Goal: Check status: Check status

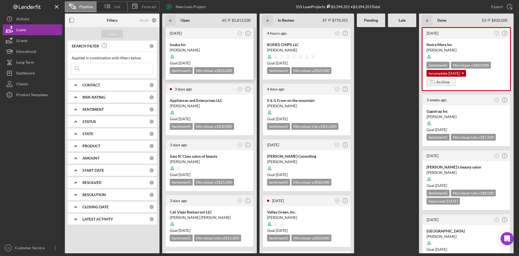
click at [196, 48] on div "[PERSON_NAME]" at bounding box center [210, 49] width 80 height 5
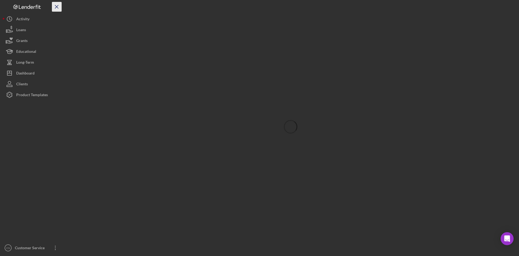
click at [58, 6] on icon "Icon/Menu Close" at bounding box center [57, 7] width 12 height 12
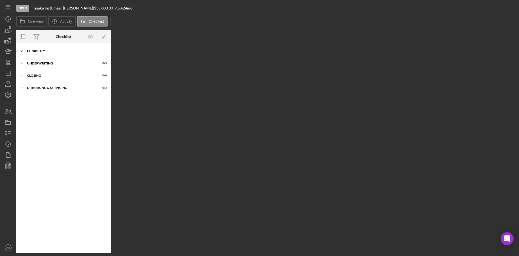
click at [39, 52] on div "Eligibility" at bounding box center [65, 51] width 77 height 3
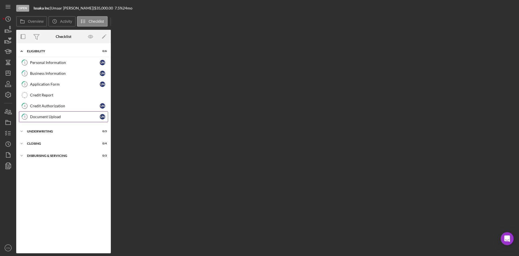
click at [56, 117] on div "Document Upload" at bounding box center [65, 116] width 70 height 4
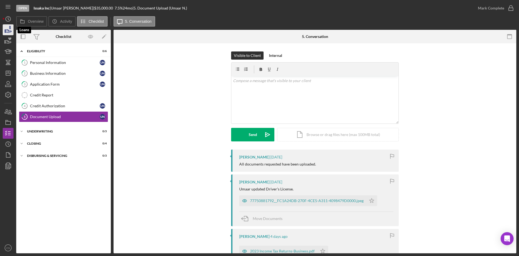
click at [7, 30] on icon "button" at bounding box center [8, 30] width 14 height 14
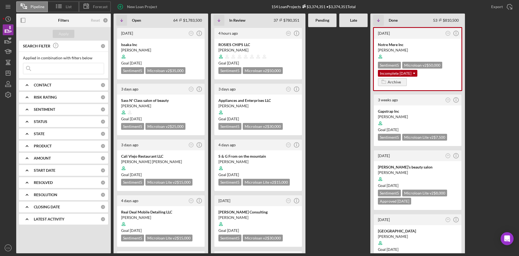
click at [55, 65] on input at bounding box center [63, 68] width 81 height 11
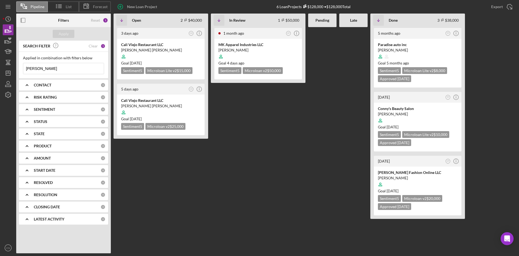
click at [70, 75] on div "Applied in combination with filters below [PERSON_NAME] Icon/Menu Close" at bounding box center [63, 65] width 89 height 27
click at [68, 69] on input "[PERSON_NAME]" at bounding box center [63, 68] width 81 height 11
click at [68, 68] on input "[PERSON_NAME]" at bounding box center [63, 68] width 81 height 11
click at [67, 68] on input "[PERSON_NAME]" at bounding box center [63, 68] width 81 height 11
type input "m"
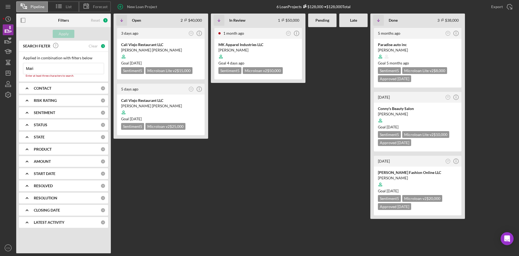
type input "[PERSON_NAME]"
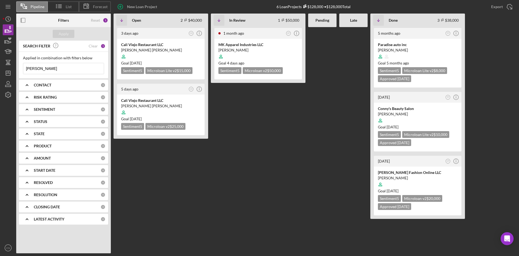
click at [59, 70] on input "[PERSON_NAME]" at bounding box center [63, 68] width 81 height 11
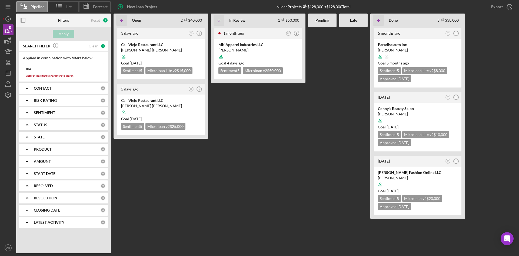
type input "m"
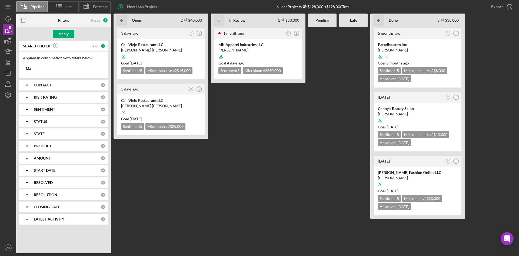
type input "M"
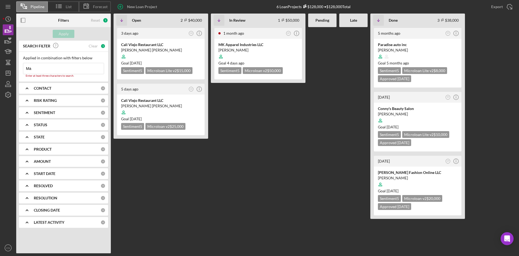
type input "M"
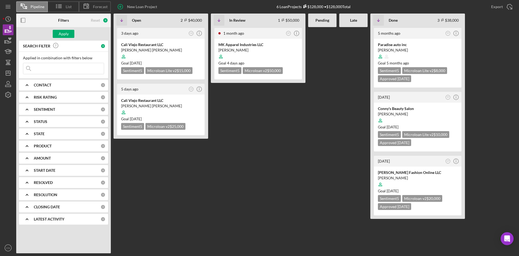
type input "F"
type input "M"
type input "Marina"
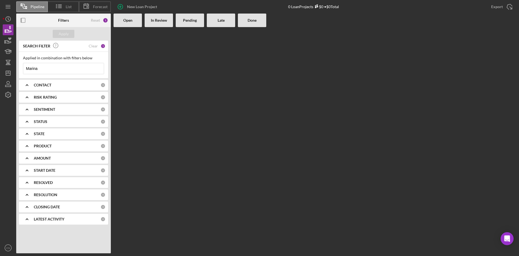
drag, startPoint x: 42, startPoint y: 70, endPoint x: 0, endPoint y: 69, distance: 42.2
click at [0, 69] on div "Pipeline List Forecast New Loan Project 0 Loan Projects $0 • $0 Total Export Ic…" at bounding box center [259, 128] width 519 height 256
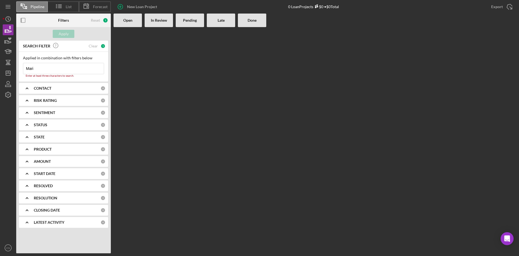
type input "[PERSON_NAME]"
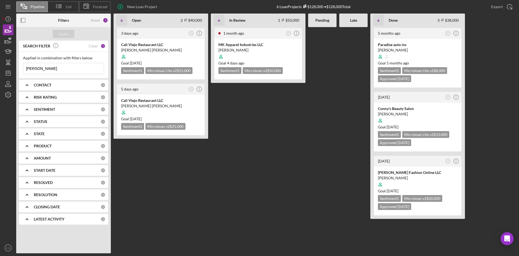
drag, startPoint x: 45, startPoint y: 67, endPoint x: 14, endPoint y: 66, distance: 30.6
click at [14, 66] on div "Pipeline List Forecast New Loan Project 6 Loan Projects $128,000 • $128,000 Tot…" at bounding box center [260, 126] width 514 height 253
click at [7, 32] on icon "button" at bounding box center [9, 30] width 6 height 3
click at [78, 68] on input at bounding box center [63, 68] width 81 height 11
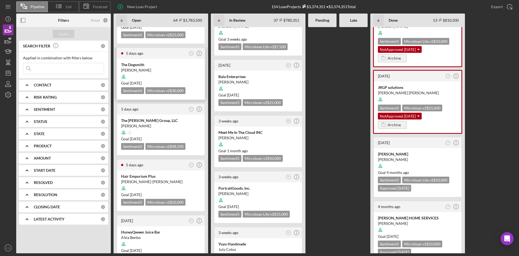
scroll to position [271, 0]
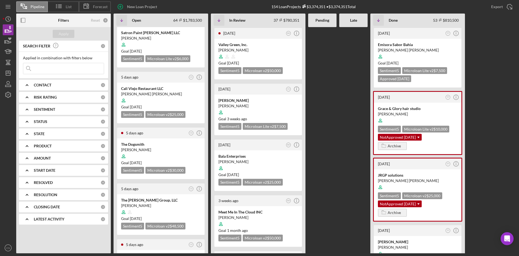
click at [76, 69] on input at bounding box center [63, 68] width 81 height 11
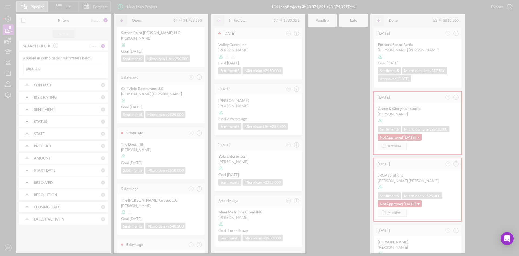
scroll to position [0, 0]
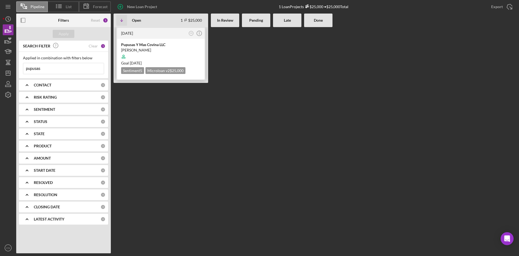
type input "pupusas"
click at [151, 47] on div "[PERSON_NAME]" at bounding box center [161, 49] width 80 height 5
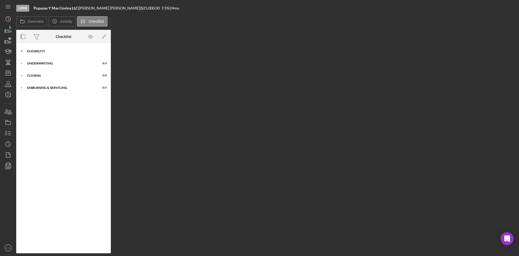
click at [45, 50] on div "Eligibility" at bounding box center [65, 51] width 77 height 3
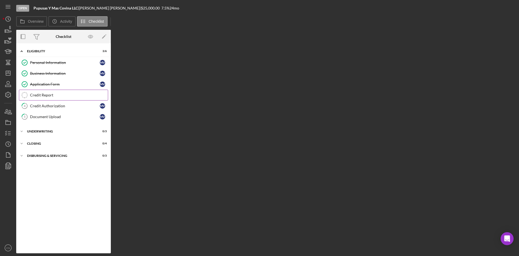
click at [45, 95] on div "Credit Report" at bounding box center [69, 95] width 78 height 4
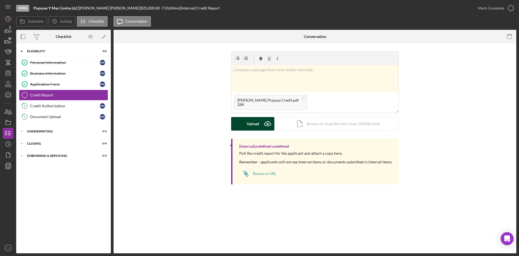
click at [257, 122] on div "Upload" at bounding box center [253, 124] width 12 height 14
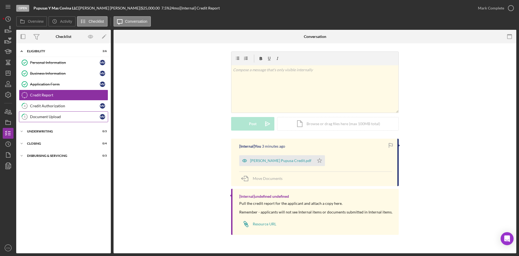
click at [53, 121] on link "5 Document Upload M V" at bounding box center [63, 116] width 89 height 11
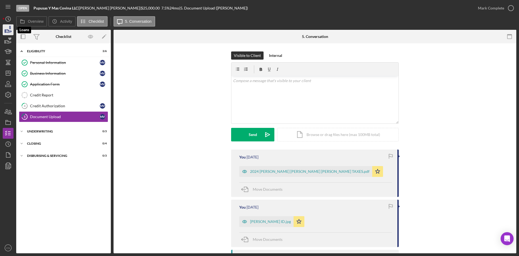
click at [3, 29] on icon "button" at bounding box center [8, 30] width 14 height 14
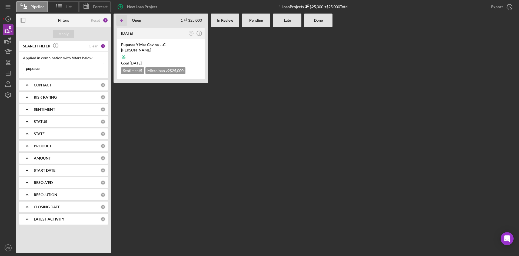
click at [44, 68] on input "pupusas" at bounding box center [63, 68] width 81 height 11
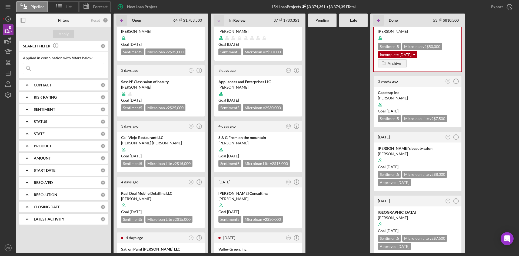
scroll to position [27, 0]
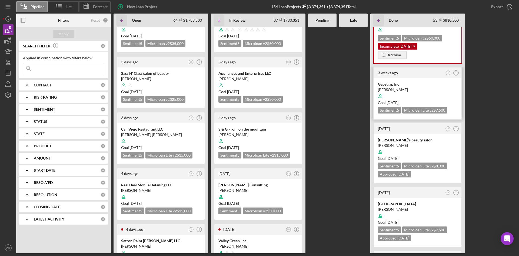
click at [346, 87] on div "[PERSON_NAME]" at bounding box center [418, 89] width 80 height 5
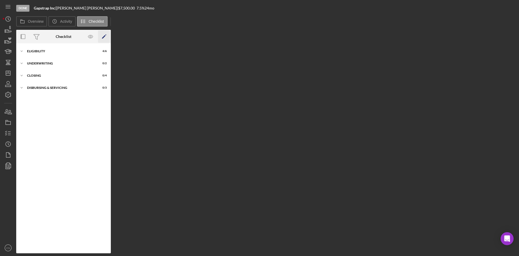
click at [104, 38] on icon "Icon/Edit" at bounding box center [104, 37] width 12 height 12
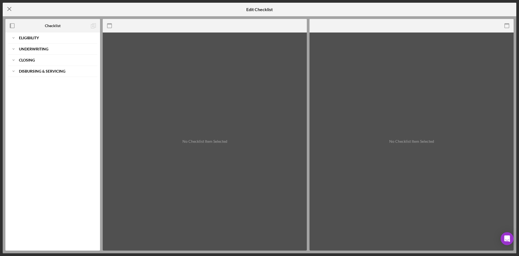
click at [5, 7] on icon "Icon/Menu Close" at bounding box center [10, 9] width 14 height 14
